Goal: Find specific page/section: Find specific page/section

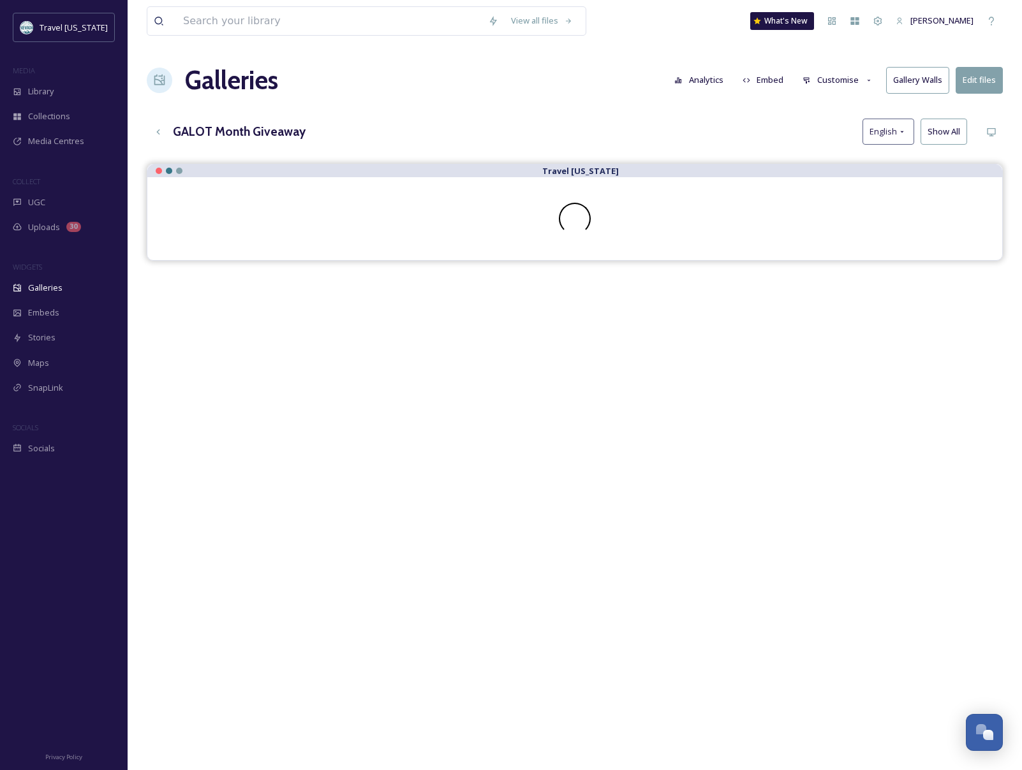
scroll to position [205, 0]
click at [444, 108] on div "View all files What's New [PERSON_NAME] Galleries Analytics Embed Customise Gal…" at bounding box center [575, 476] width 894 height 953
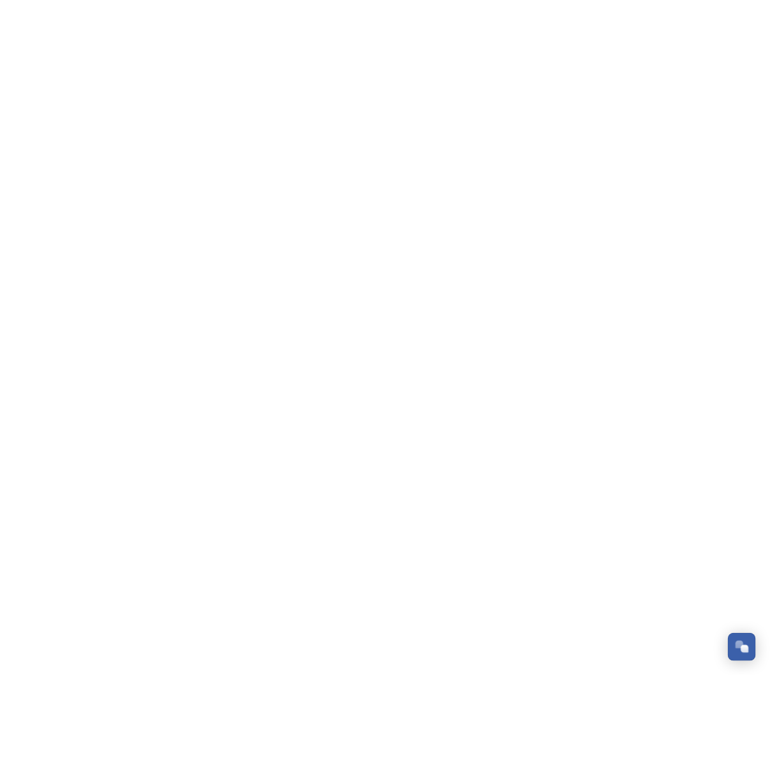
scroll to position [205, 0]
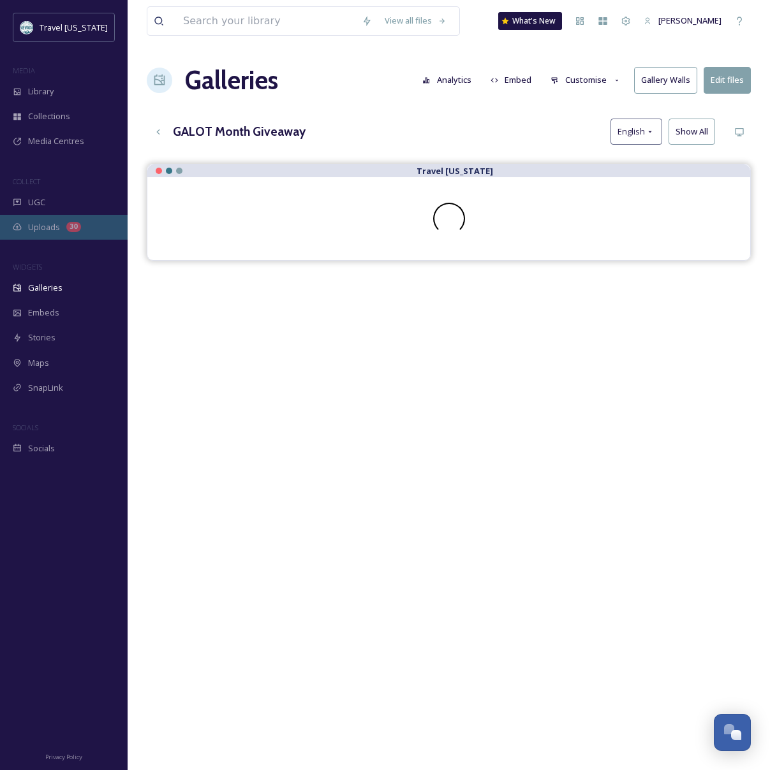
click at [55, 226] on span "Uploads" at bounding box center [44, 227] width 32 height 12
